Goal: Transaction & Acquisition: Purchase product/service

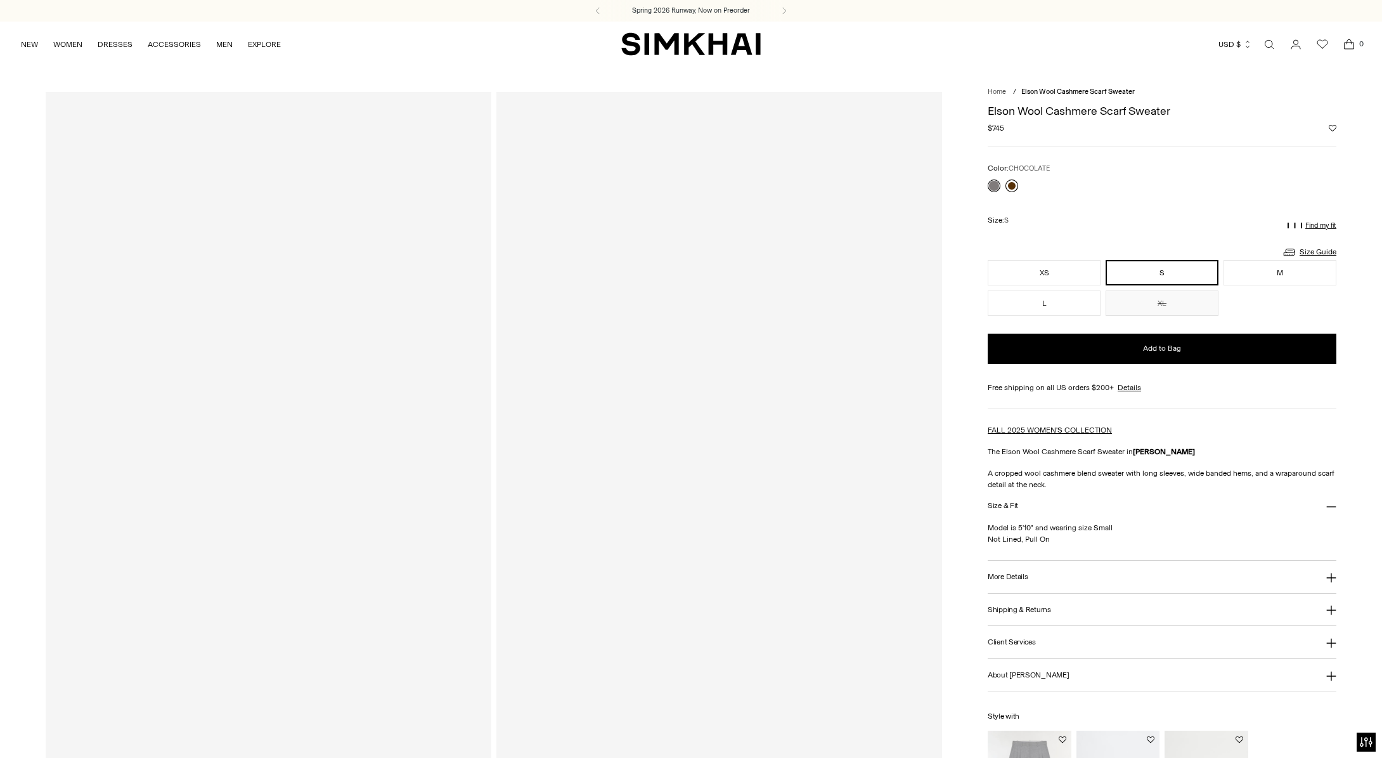
click at [1014, 192] on link at bounding box center [1012, 185] width 13 height 13
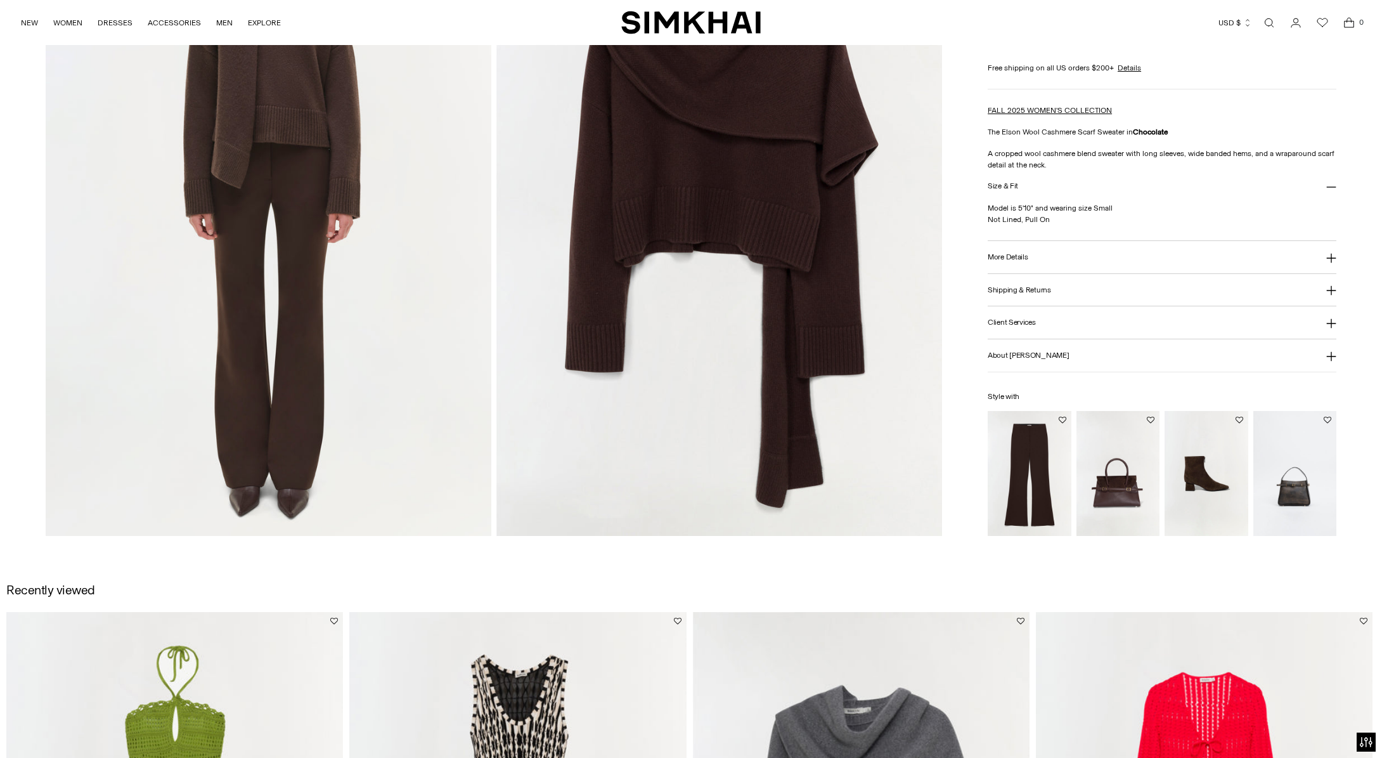
scroll to position [1546, 0]
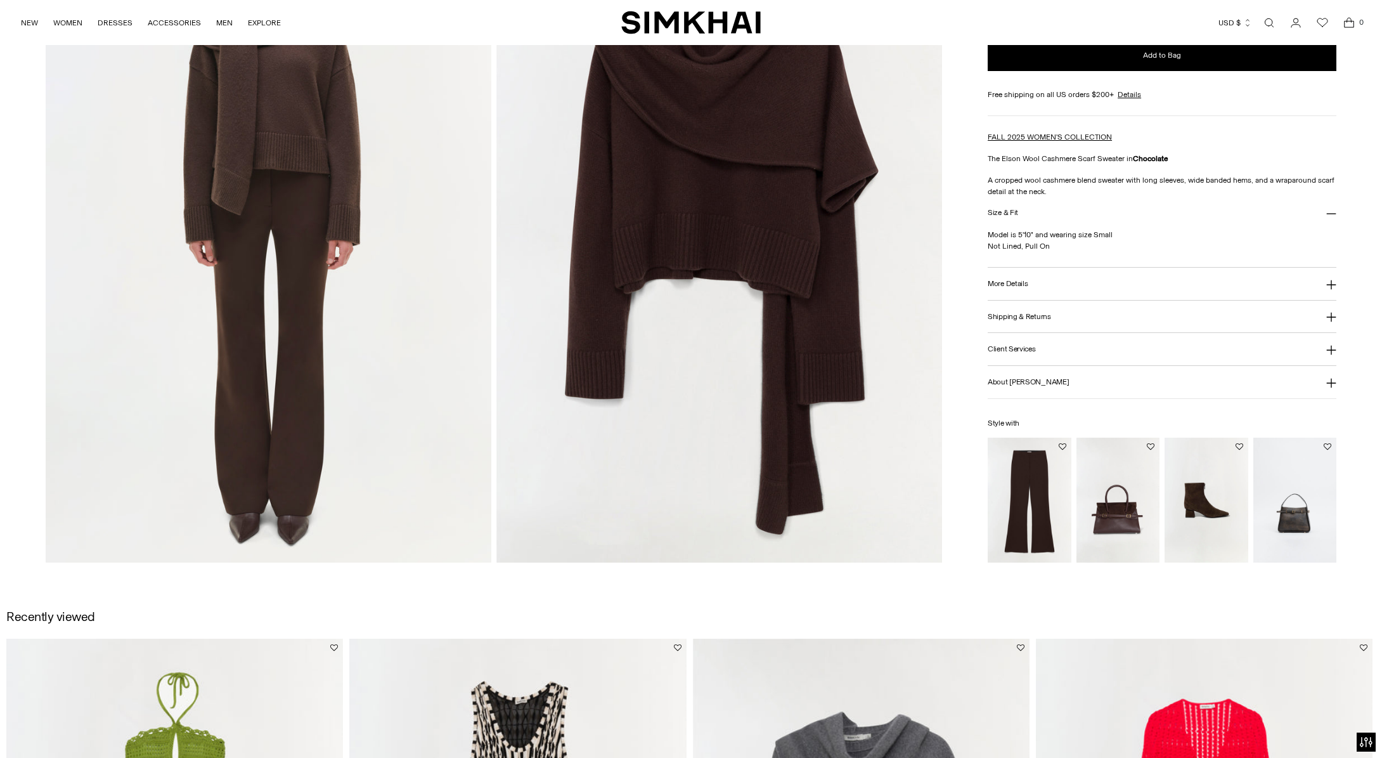
click at [697, 222] on img at bounding box center [719, 228] width 446 height 669
